Goal: Task Accomplishment & Management: Manage account settings

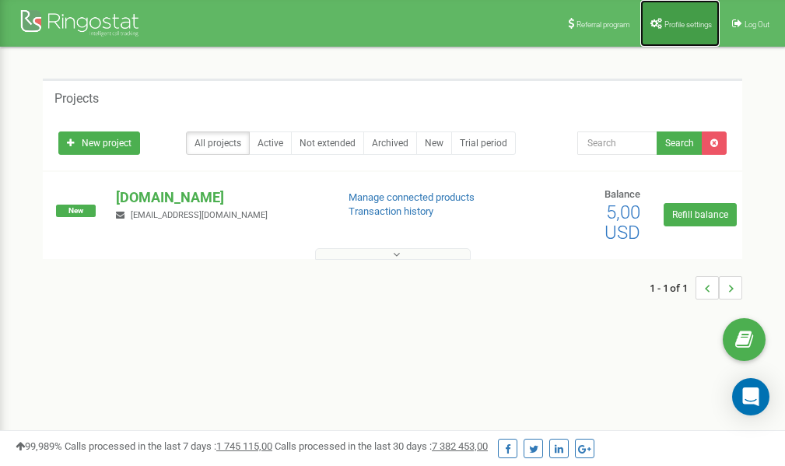
click at [682, 26] on span "Profile settings" at bounding box center [688, 24] width 47 height 9
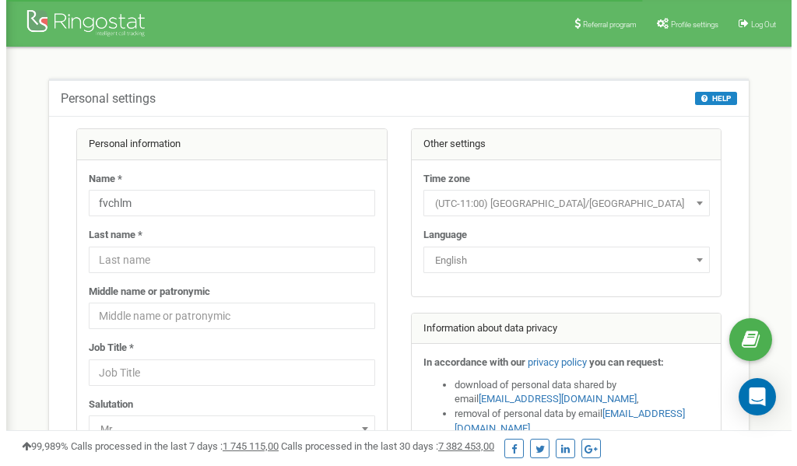
scroll to position [78, 0]
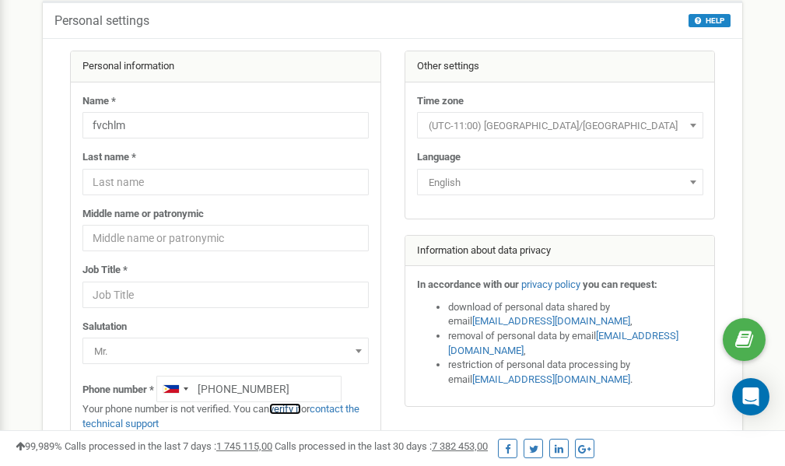
click at [294, 409] on link "verify it" at bounding box center [285, 409] width 32 height 12
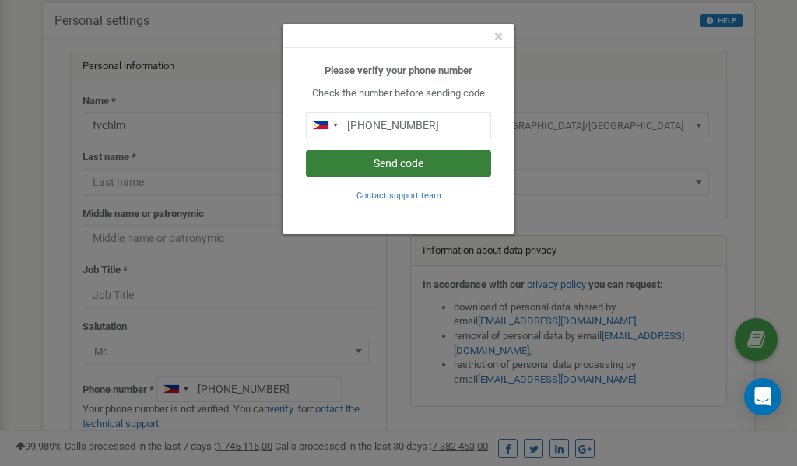
click at [398, 167] on button "Send code" at bounding box center [398, 163] width 185 height 26
